Goal: Information Seeking & Learning: Learn about a topic

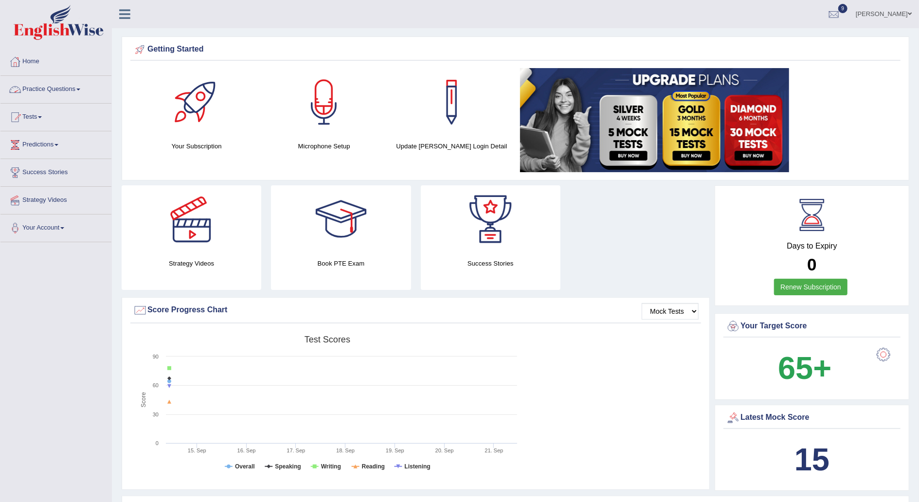
click at [75, 94] on link "Practice Questions" at bounding box center [55, 88] width 111 height 24
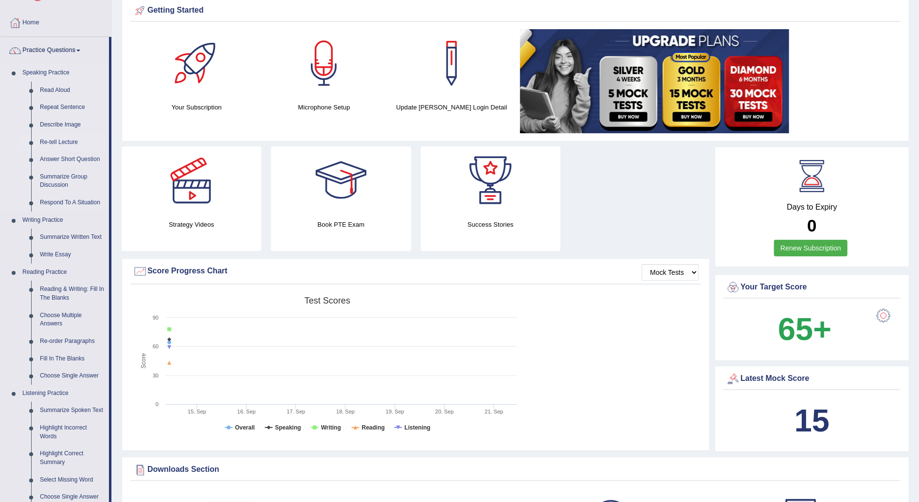
scroll to position [41, 0]
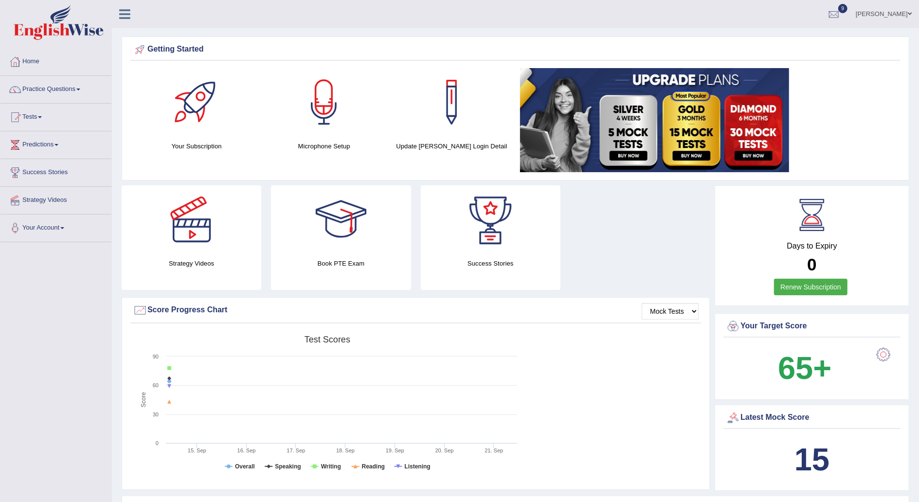
click at [813, 283] on link "Renew Subscription" at bounding box center [810, 287] width 73 height 17
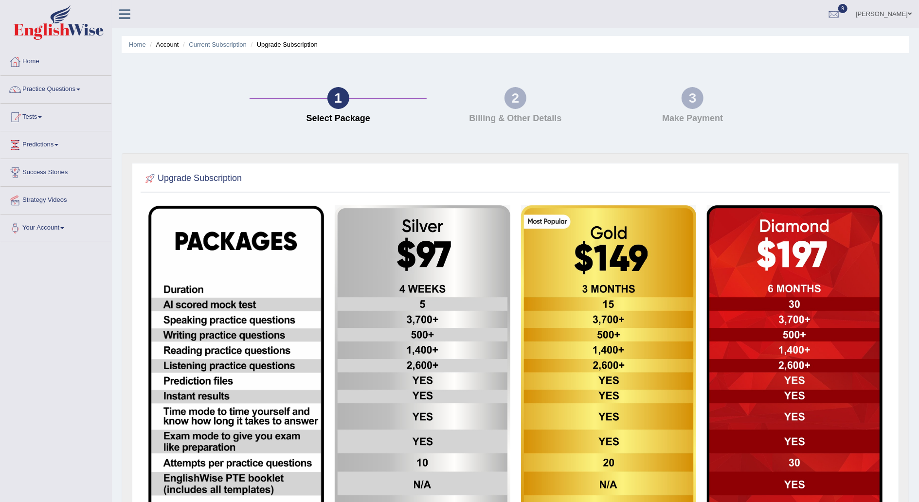
click at [45, 112] on link "Tests" at bounding box center [55, 116] width 111 height 24
click at [64, 140] on link "Take Practice Sectional Test" at bounding box center [63, 140] width 91 height 18
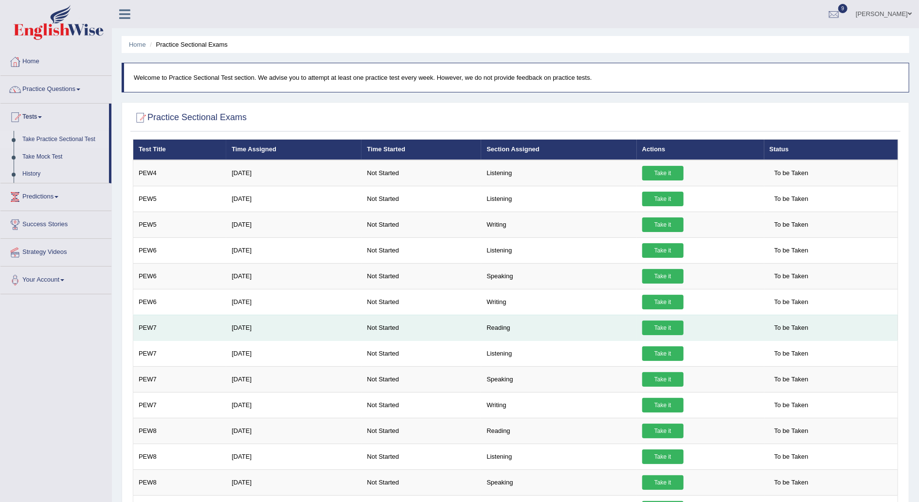
click at [659, 327] on link "Take it" at bounding box center [662, 328] width 41 height 15
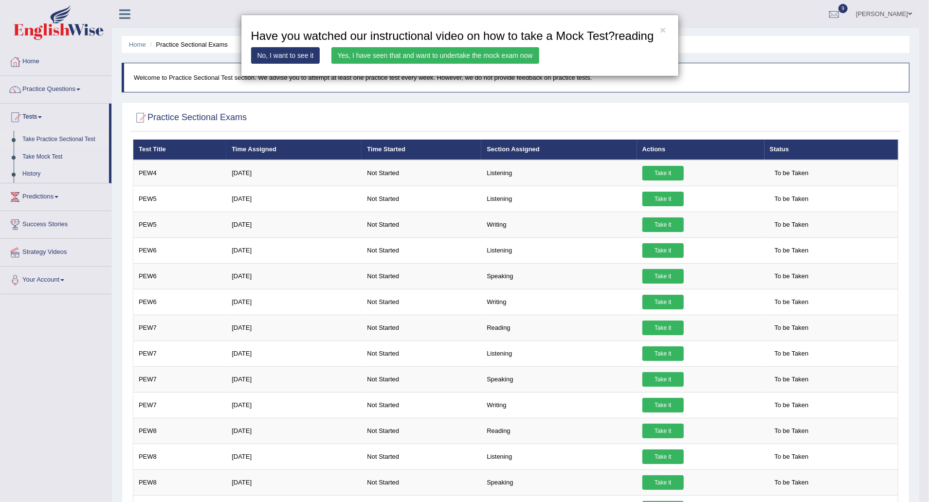
click at [481, 59] on link "Yes, I have seen that and want to undertake the mock exam now" at bounding box center [435, 55] width 208 height 17
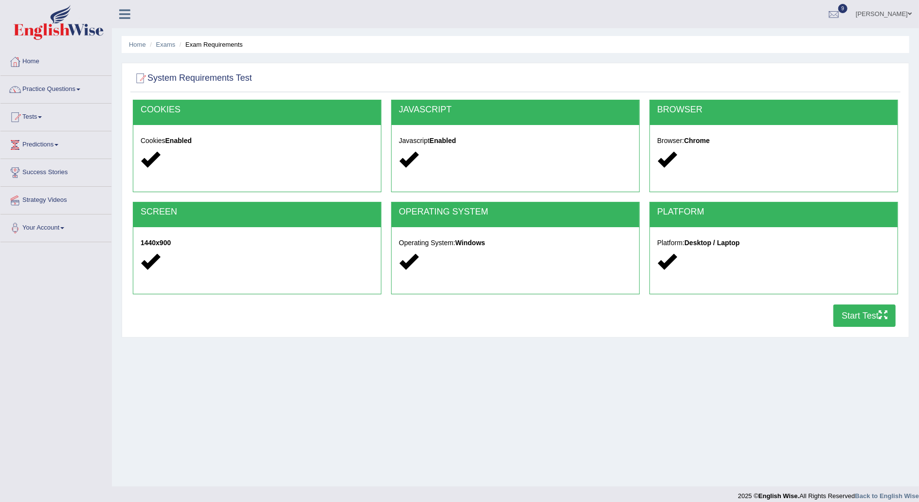
click at [868, 319] on button "Start Test" at bounding box center [865, 316] width 62 height 22
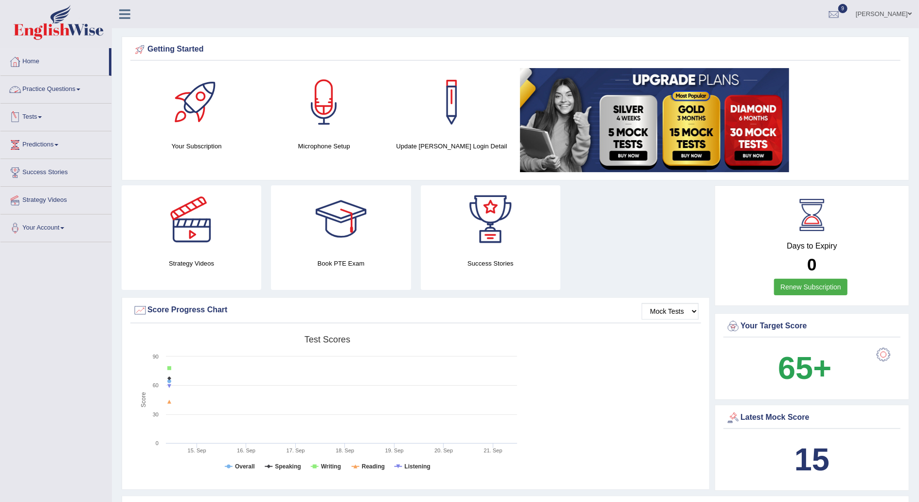
click at [42, 122] on link "Tests" at bounding box center [55, 116] width 111 height 24
click at [67, 139] on link "Take Practice Sectional Test" at bounding box center [63, 140] width 91 height 18
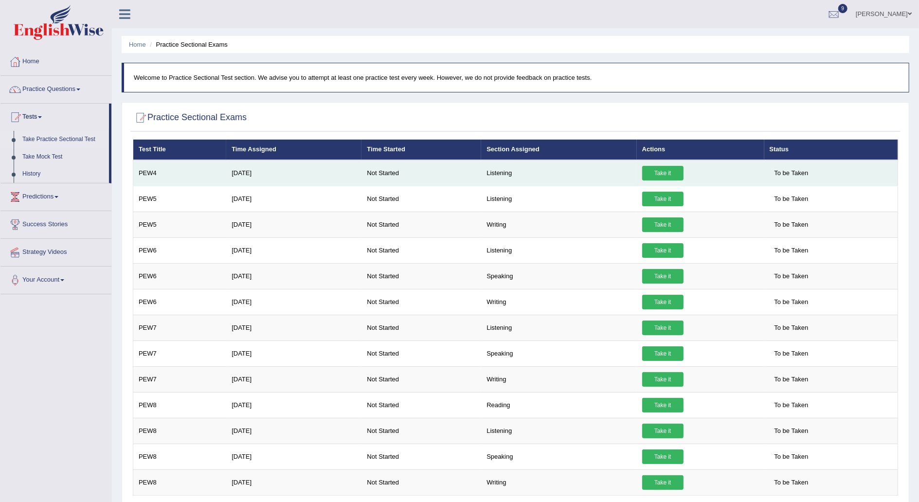
click at [669, 171] on link "Take it" at bounding box center [662, 173] width 41 height 15
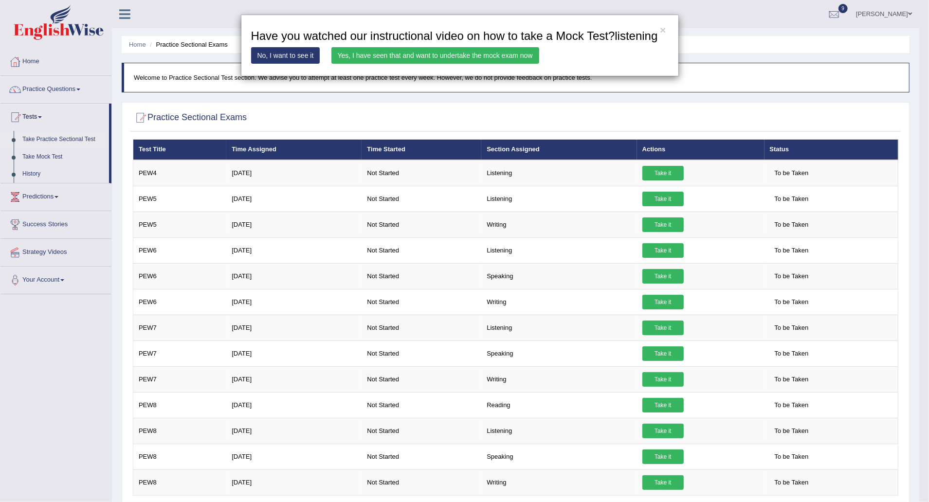
drag, startPoint x: 418, startPoint y: 54, endPoint x: 365, endPoint y: 56, distance: 53.1
click at [361, 56] on link "Yes, I have seen that and want to undertake the mock exam now" at bounding box center [435, 55] width 208 height 17
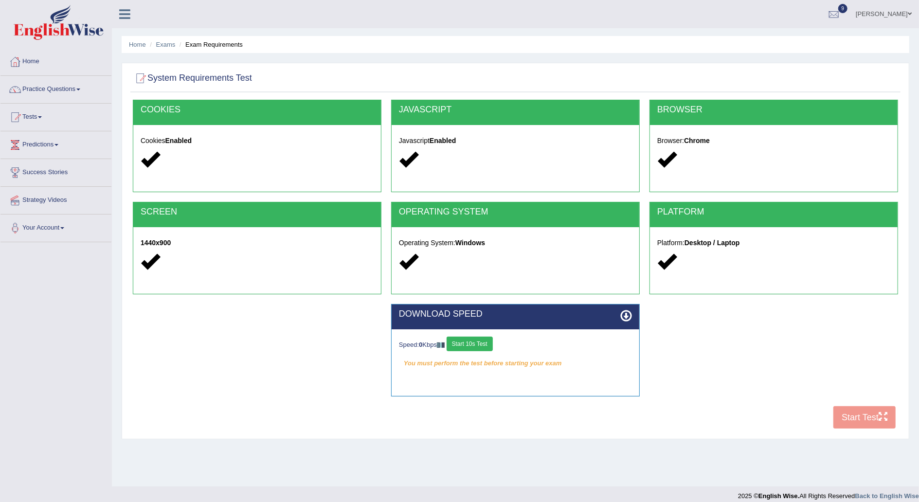
click at [480, 344] on button "Start 10s Test" at bounding box center [470, 344] width 46 height 15
click at [860, 419] on button "Start Test" at bounding box center [865, 417] width 62 height 22
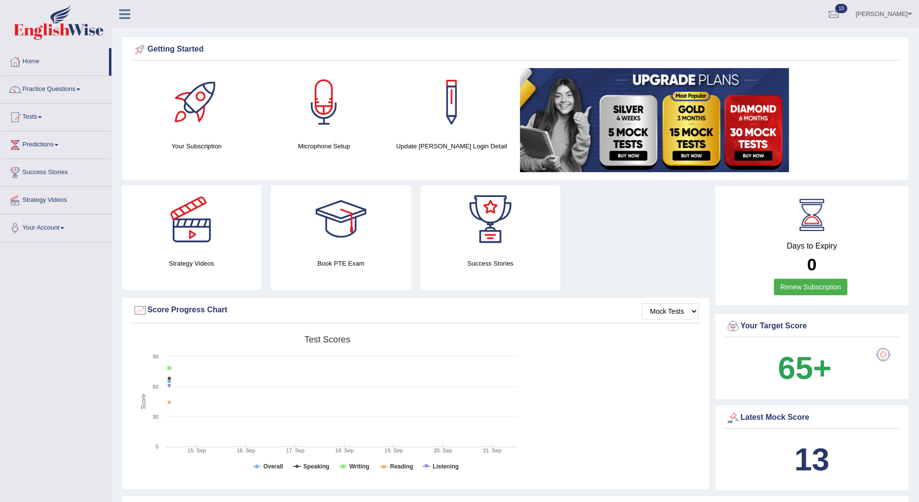
click at [34, 62] on link "Home" at bounding box center [54, 60] width 109 height 24
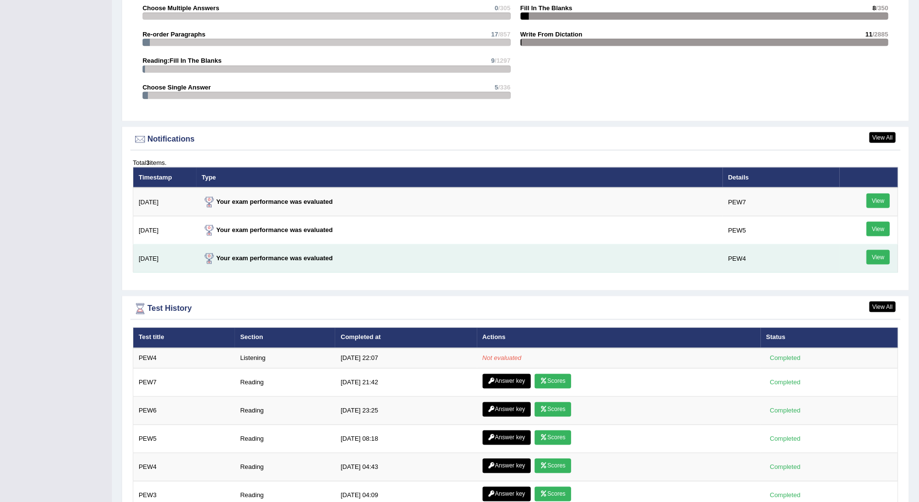
scroll to position [1067, 0]
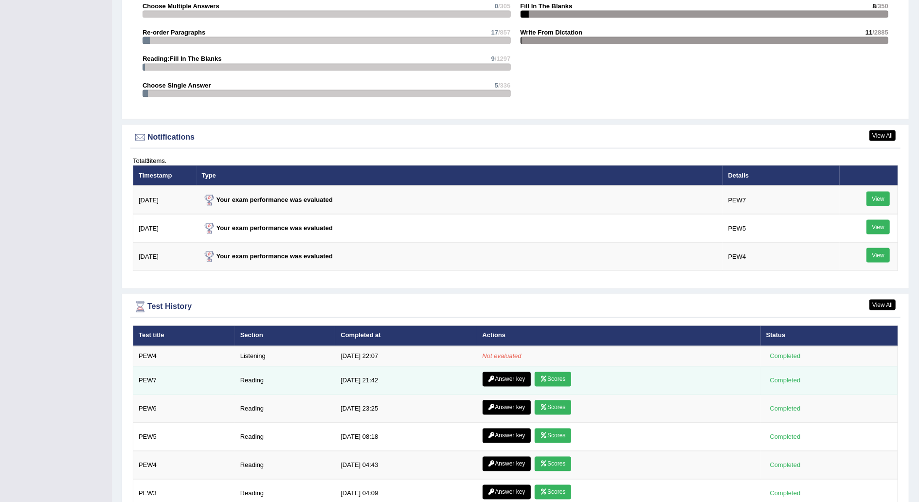
click at [541, 377] on icon at bounding box center [543, 380] width 7 height 6
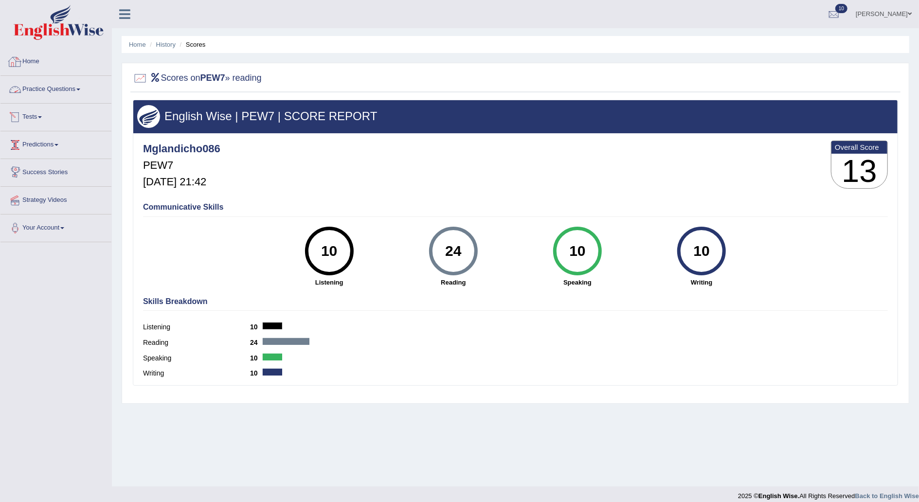
click at [37, 62] on link "Home" at bounding box center [55, 60] width 111 height 24
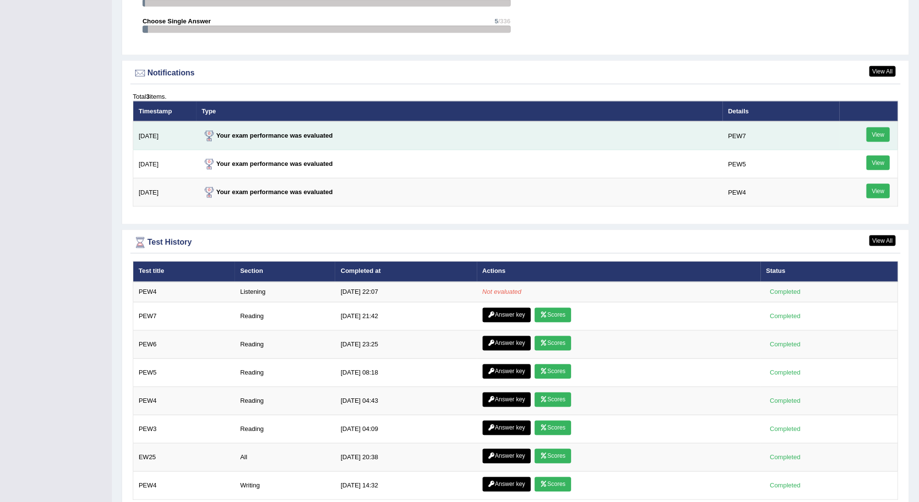
scroll to position [1133, 0]
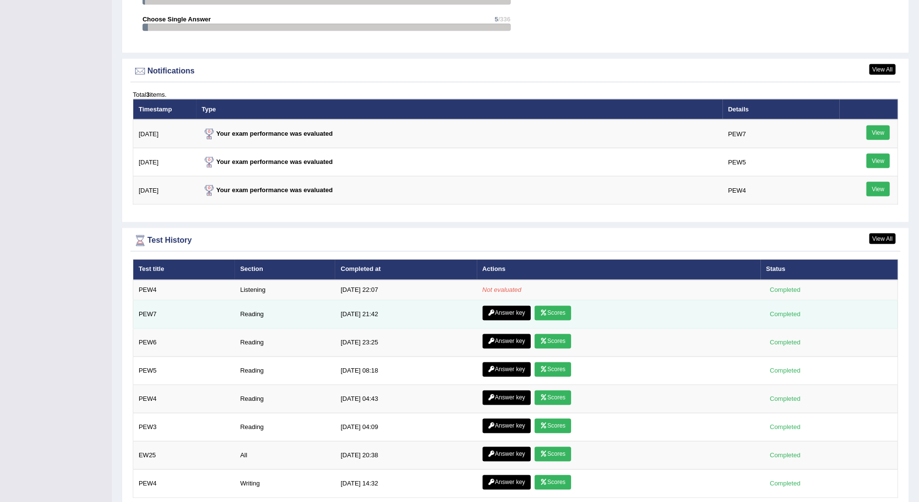
click at [521, 307] on link "Answer key" at bounding box center [507, 313] width 48 height 15
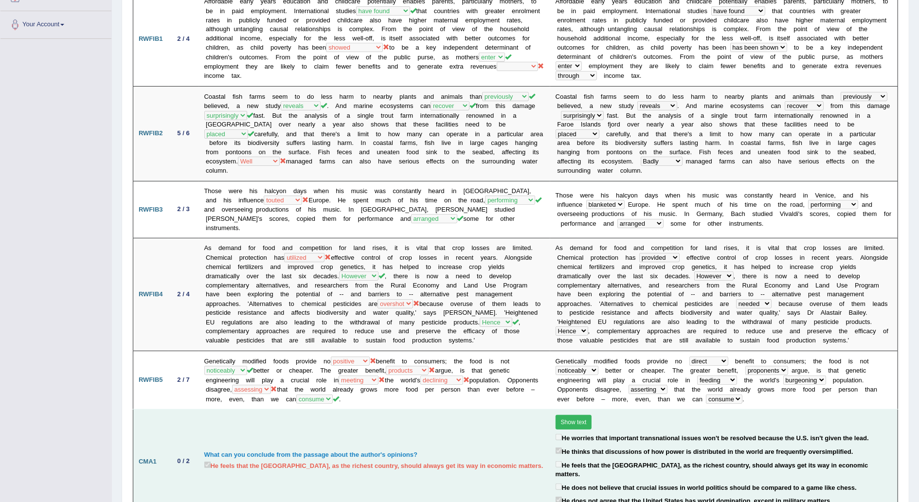
scroll to position [188, 0]
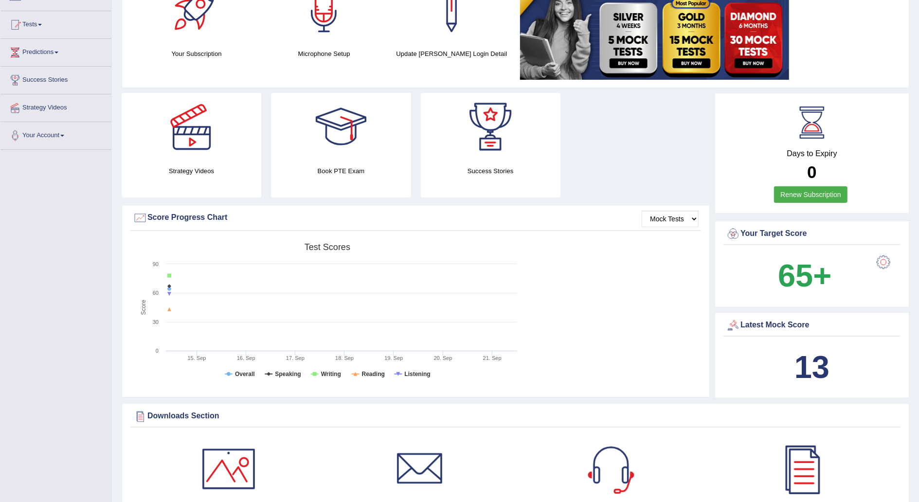
scroll to position [92, 0]
click at [55, 51] on link "Predictions" at bounding box center [55, 51] width 111 height 24
click at [55, 72] on link "Latest Predictions" at bounding box center [63, 76] width 91 height 18
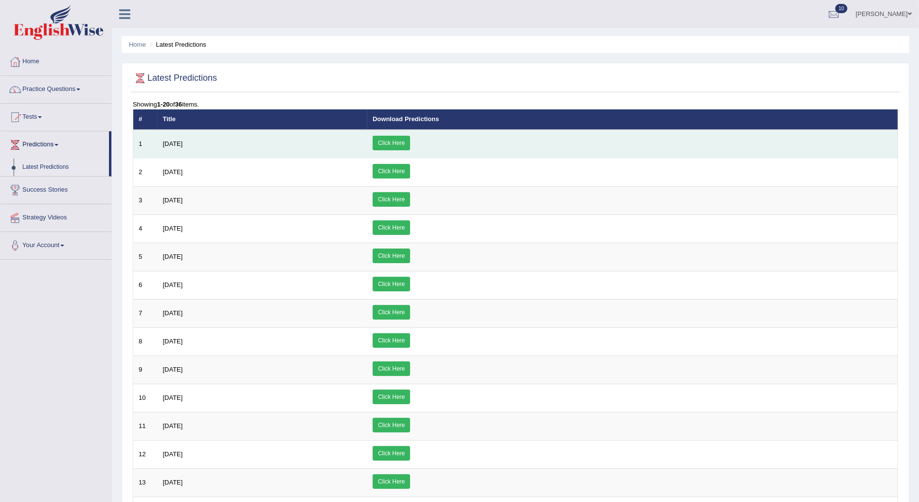
click at [410, 142] on link "Click Here" at bounding box center [391, 143] width 37 height 15
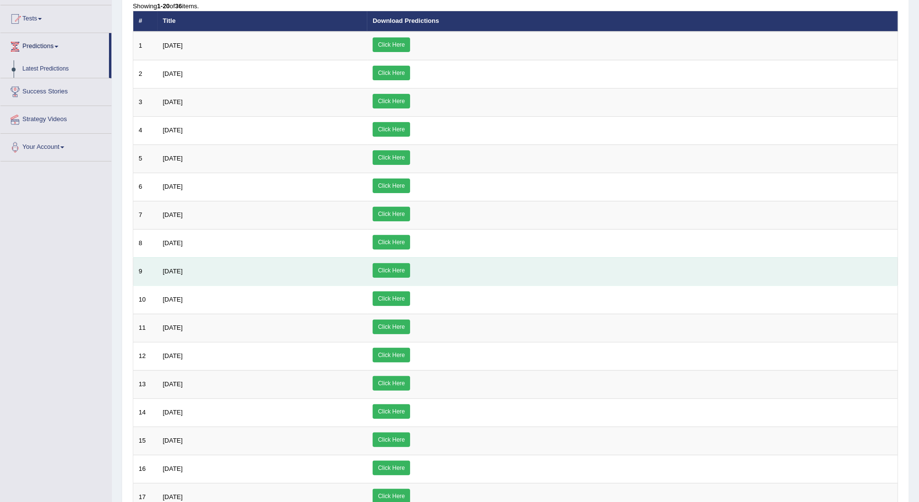
scroll to position [100, 0]
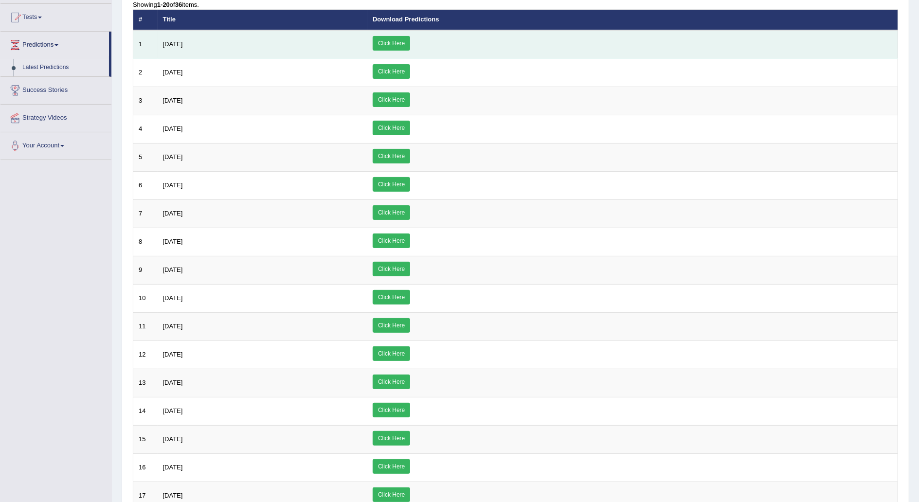
click at [410, 46] on link "Click Here" at bounding box center [391, 43] width 37 height 15
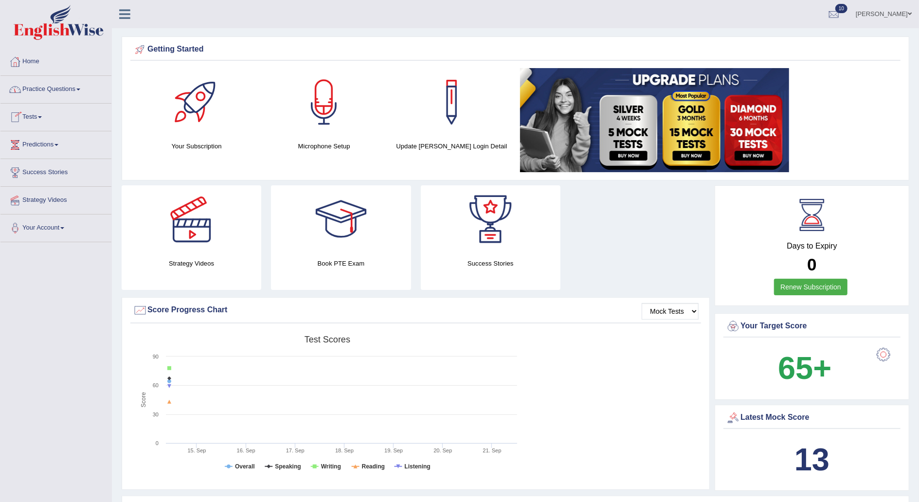
click at [63, 143] on link "Predictions" at bounding box center [55, 143] width 111 height 24
click at [63, 162] on link "Latest Predictions" at bounding box center [63, 168] width 91 height 18
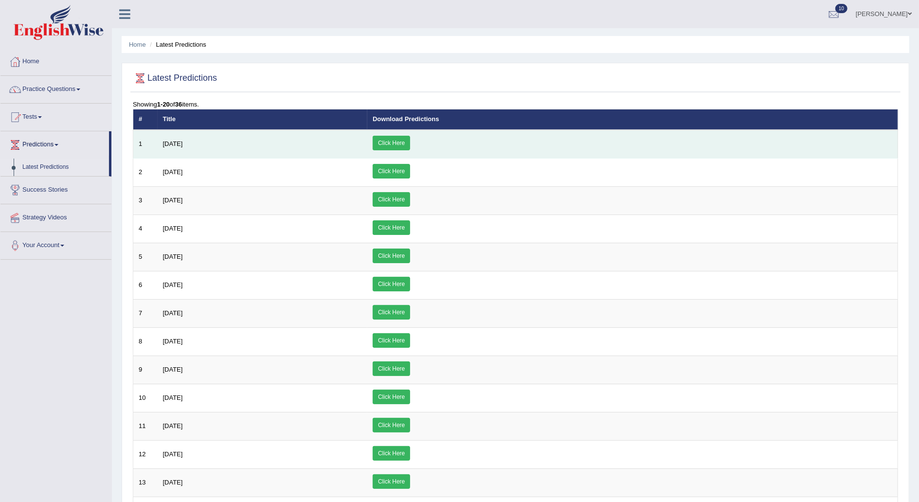
click at [410, 140] on link "Click Here" at bounding box center [391, 143] width 37 height 15
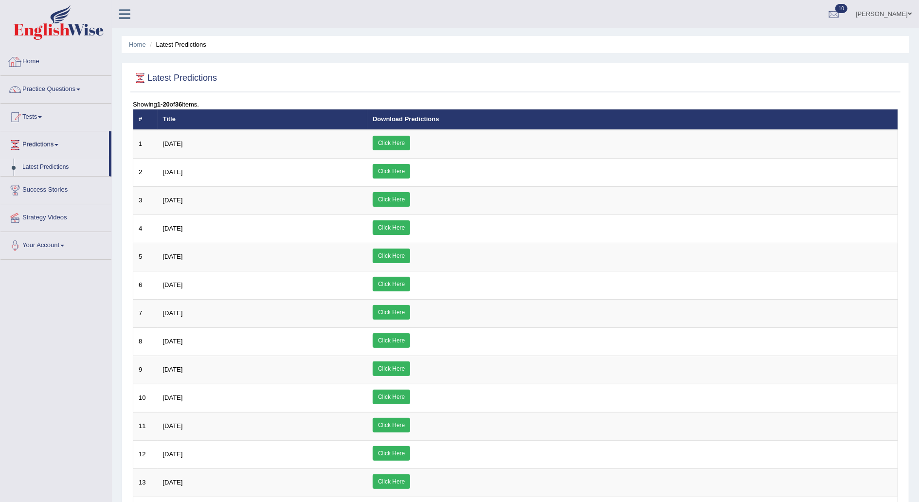
click at [59, 55] on link "Home" at bounding box center [55, 60] width 111 height 24
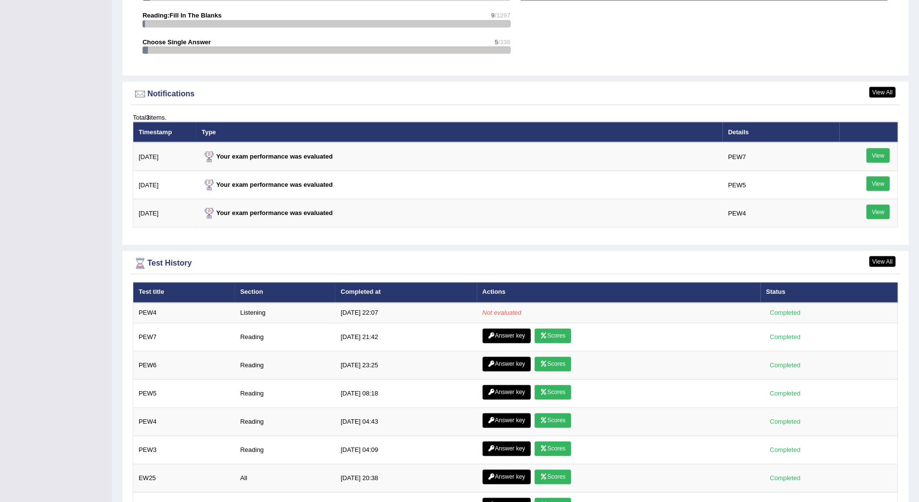
scroll to position [1111, 0]
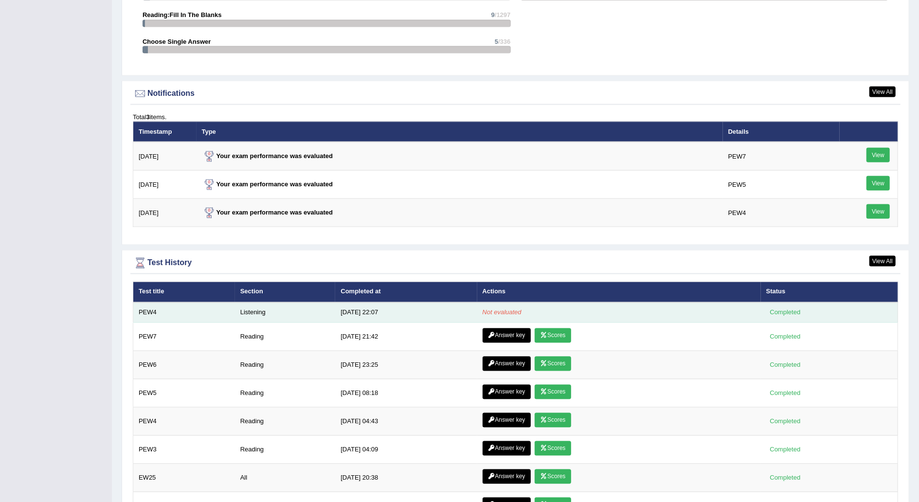
click at [249, 309] on td "Listening" at bounding box center [285, 313] width 101 height 20
